Goal: Book appointment/travel/reservation

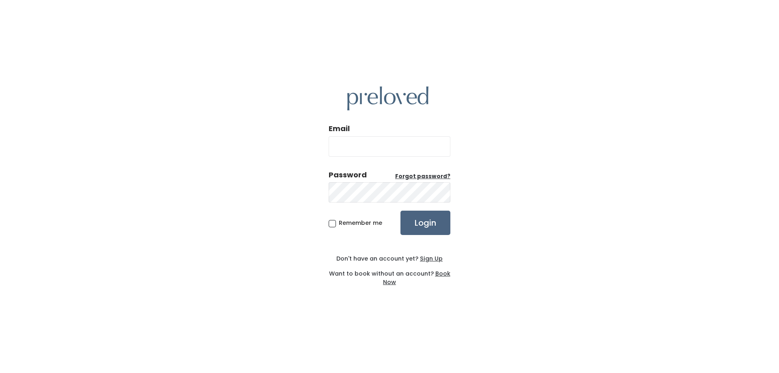
type input "katiebernardeisterhold@gmail.com"
click at [426, 222] on input "Login" at bounding box center [426, 223] width 50 height 24
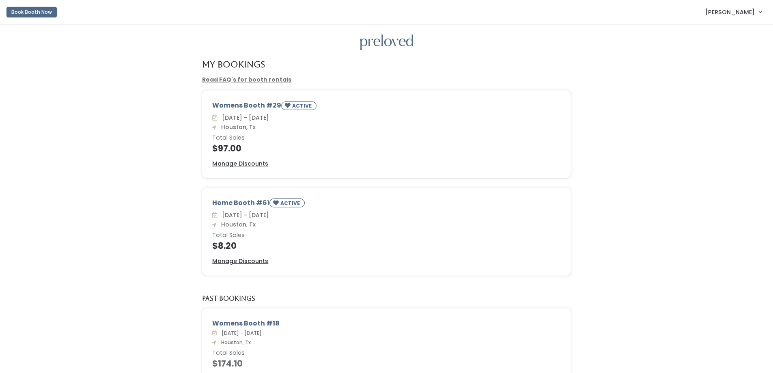
click at [46, 11] on button "Book Booth Now" at bounding box center [31, 12] width 50 height 11
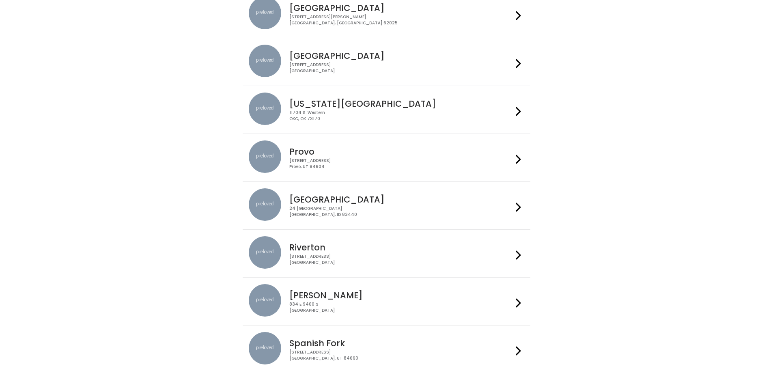
scroll to position [72, 0]
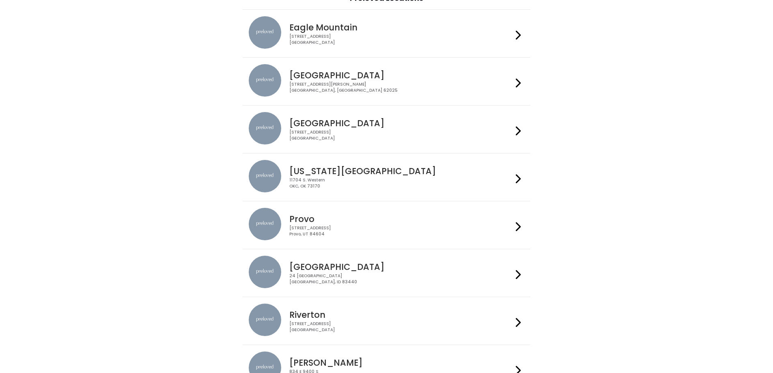
click at [300, 143] on div "Houston 3903 N Braeswood Blvd Houston, TX 77025" at bounding box center [387, 129] width 276 height 34
